Goal: Task Accomplishment & Management: Manage account settings

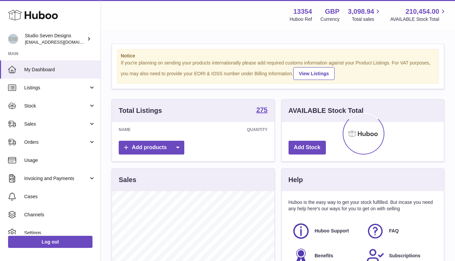
scroll to position [105, 162]
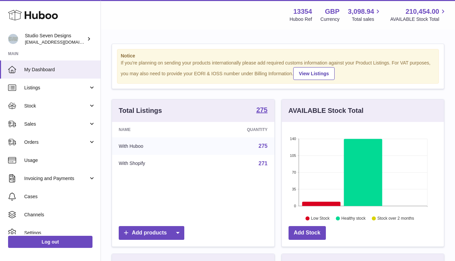
click at [45, 144] on span "Orders" at bounding box center [56, 142] width 64 height 6
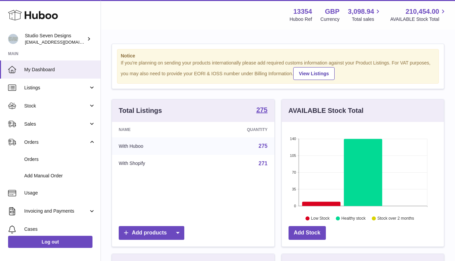
click at [43, 159] on span "Orders" at bounding box center [59, 159] width 71 height 6
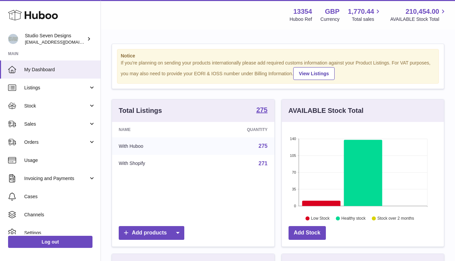
scroll to position [105, 162]
click at [41, 142] on span "Orders" at bounding box center [56, 142] width 64 height 6
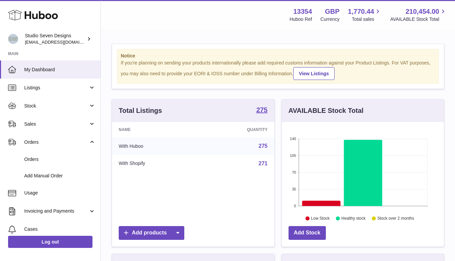
click at [39, 161] on span "Orders" at bounding box center [59, 159] width 71 height 6
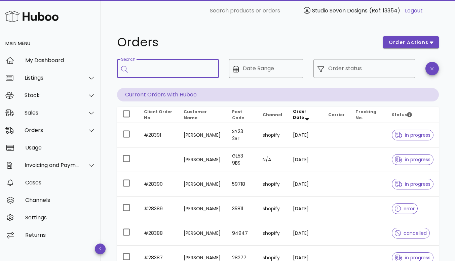
click at [150, 71] on input "Search" at bounding box center [173, 68] width 82 height 11
type input "*****"
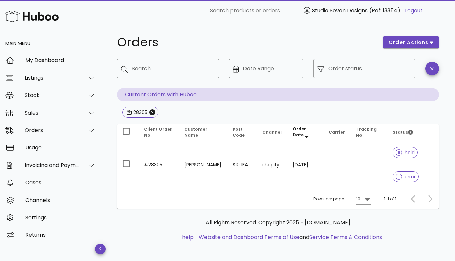
click at [357, 163] on td at bounding box center [368, 165] width 37 height 48
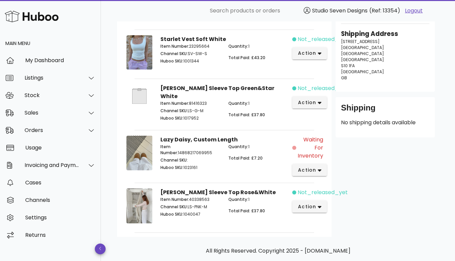
scroll to position [132, 0]
click at [320, 206] on icon "button" at bounding box center [320, 207] width 4 height 2
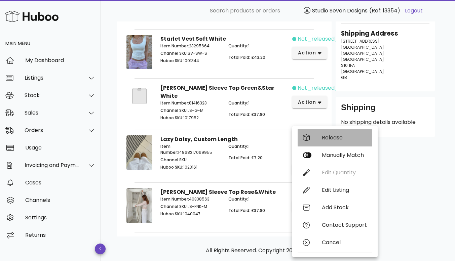
click at [333, 139] on div "Release" at bounding box center [344, 138] width 45 height 6
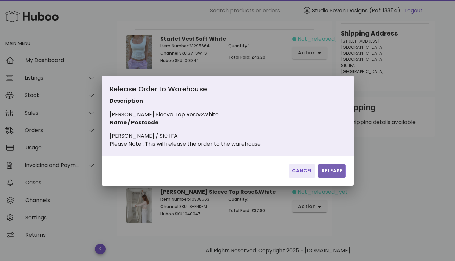
click at [331, 174] on span "Release" at bounding box center [332, 171] width 22 height 7
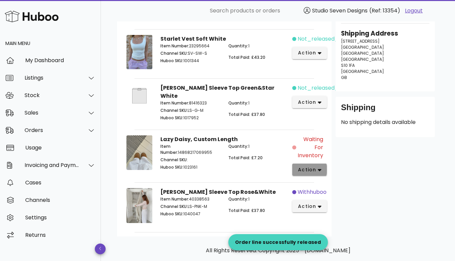
click at [320, 167] on button "action" at bounding box center [309, 170] width 35 height 12
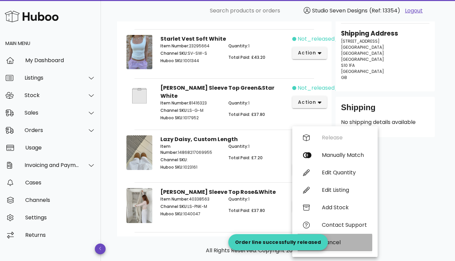
click at [340, 245] on div "Cancel" at bounding box center [344, 242] width 45 height 6
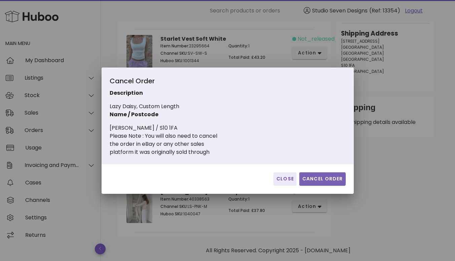
click at [326, 178] on span "Cancel Order" at bounding box center [322, 179] width 41 height 7
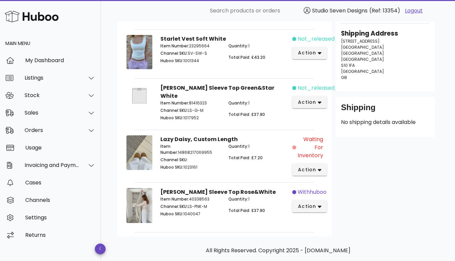
scroll to position [94, 0]
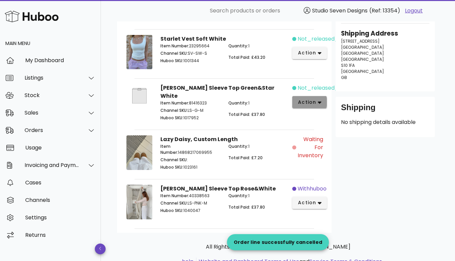
click at [320, 102] on icon "button" at bounding box center [320, 103] width 4 height 2
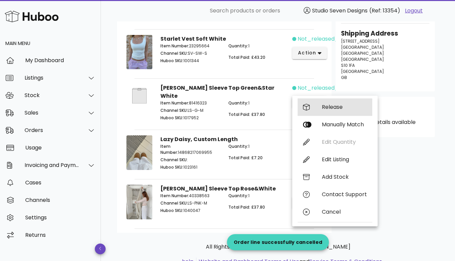
click at [332, 109] on div "Release" at bounding box center [344, 107] width 45 height 6
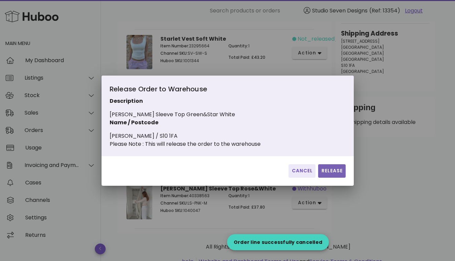
click at [334, 170] on button "Release" at bounding box center [331, 170] width 27 height 13
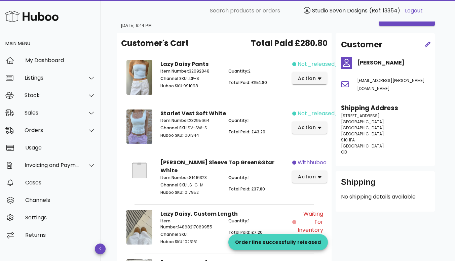
scroll to position [20, 0]
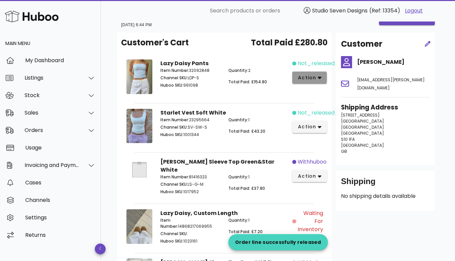
click at [321, 75] on icon "button" at bounding box center [320, 78] width 4 height 6
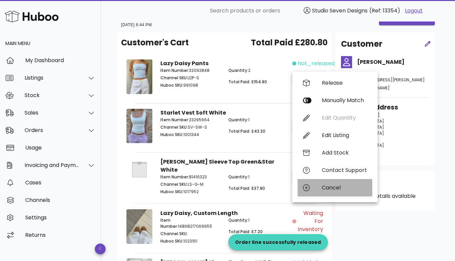
click at [335, 188] on div "Cancel" at bounding box center [344, 188] width 45 height 6
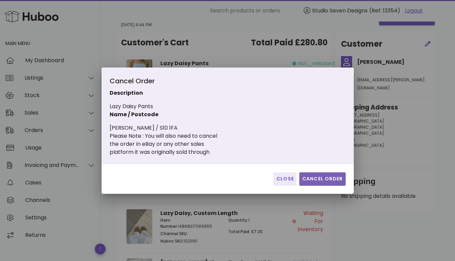
click at [331, 179] on span "Cancel Order" at bounding box center [322, 179] width 41 height 7
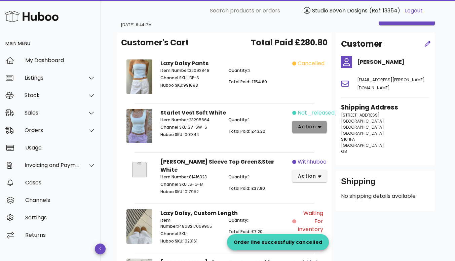
click at [320, 126] on icon "button" at bounding box center [320, 127] width 4 height 2
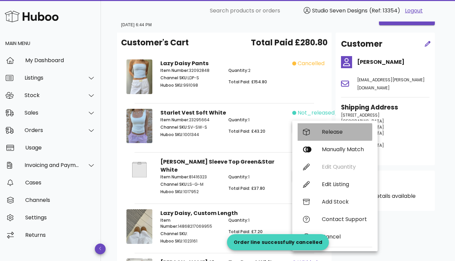
click at [335, 133] on div "Release" at bounding box center [344, 132] width 45 height 6
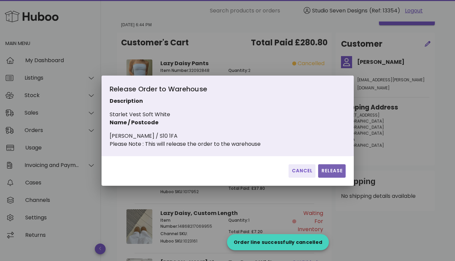
click at [332, 174] on span "Release" at bounding box center [332, 171] width 22 height 7
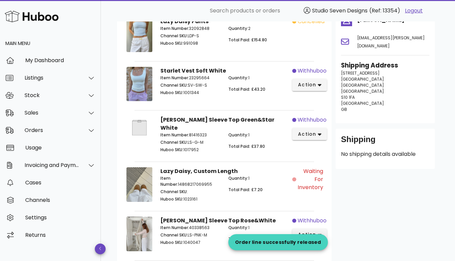
scroll to position [0, 0]
